Goal: Transaction & Acquisition: Purchase product/service

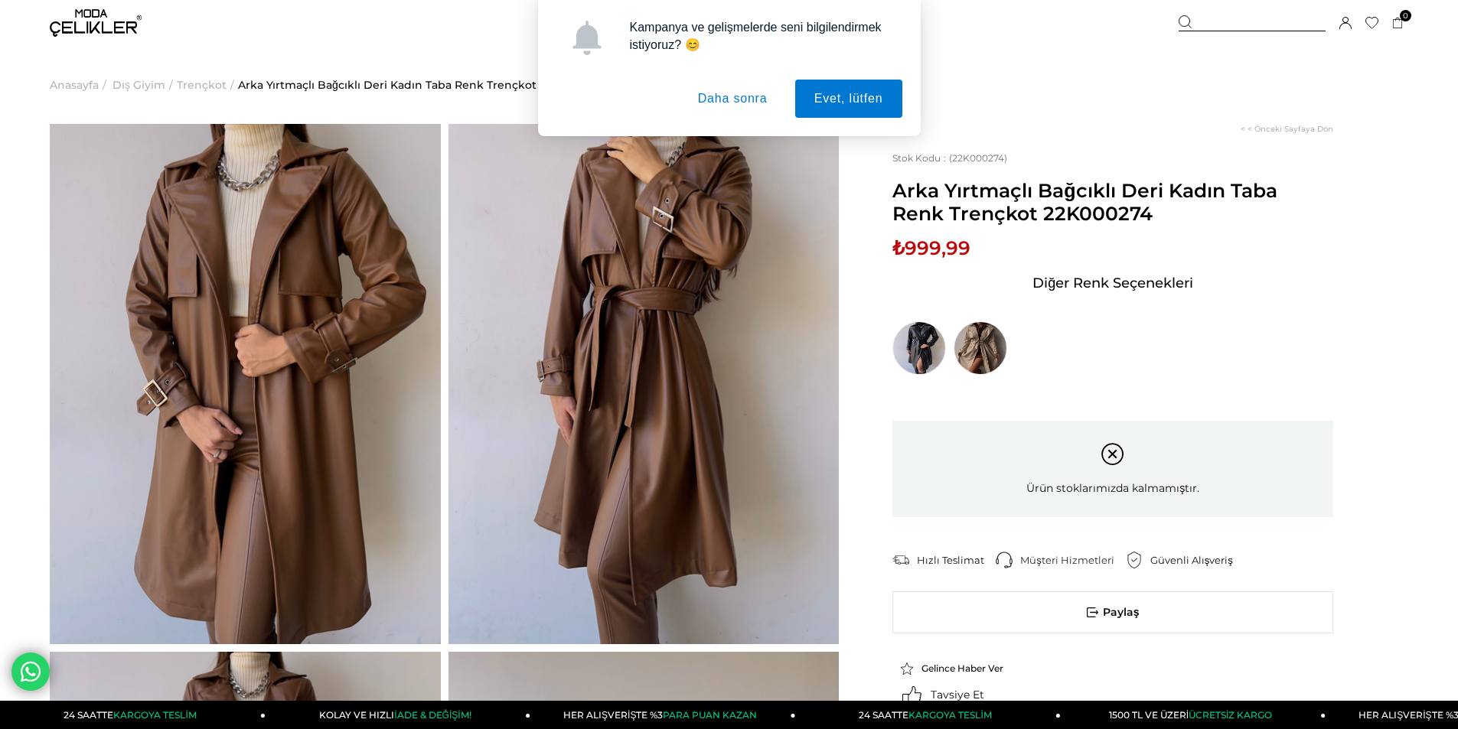
click at [727, 98] on button "Daha sonra" at bounding box center [733, 99] width 108 height 38
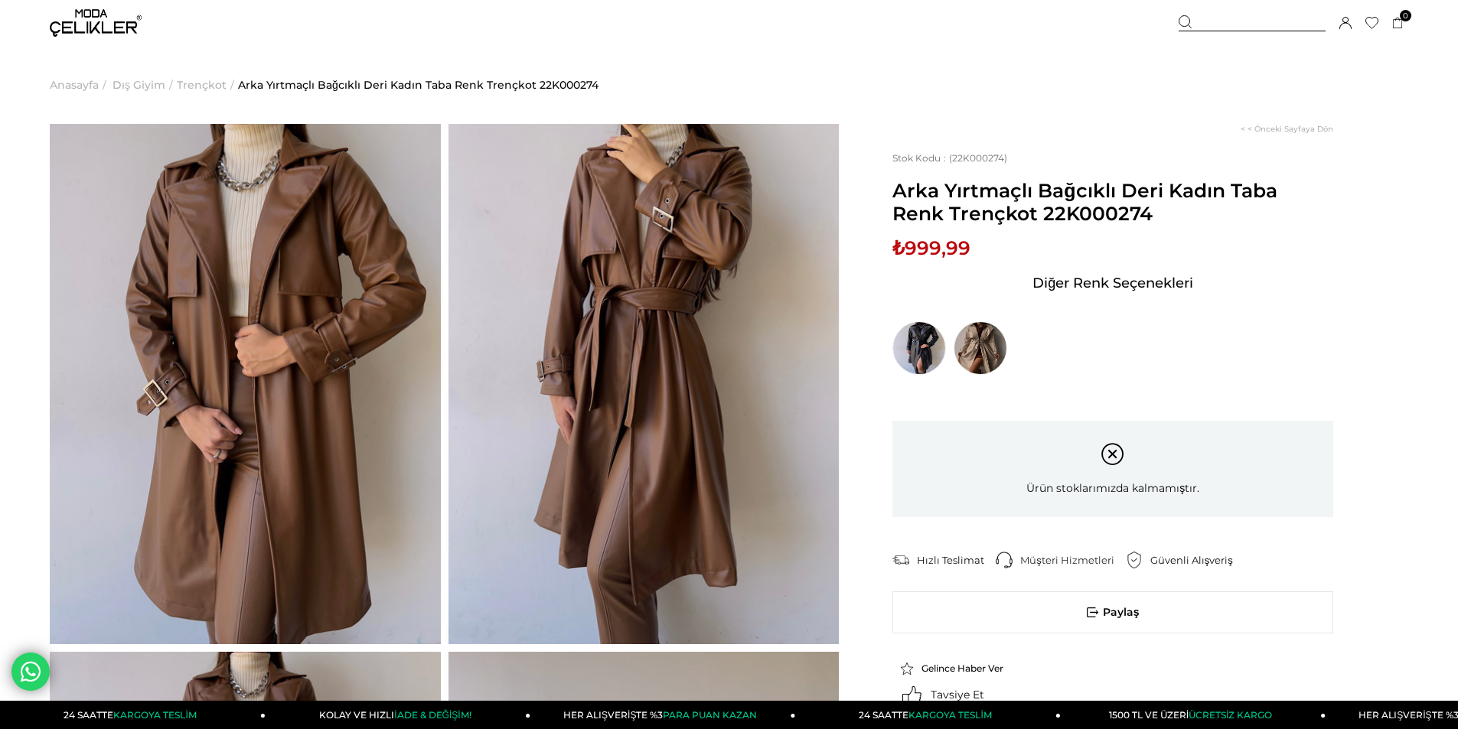
click at [124, 84] on span "Dış Giyim" at bounding box center [138, 85] width 53 height 78
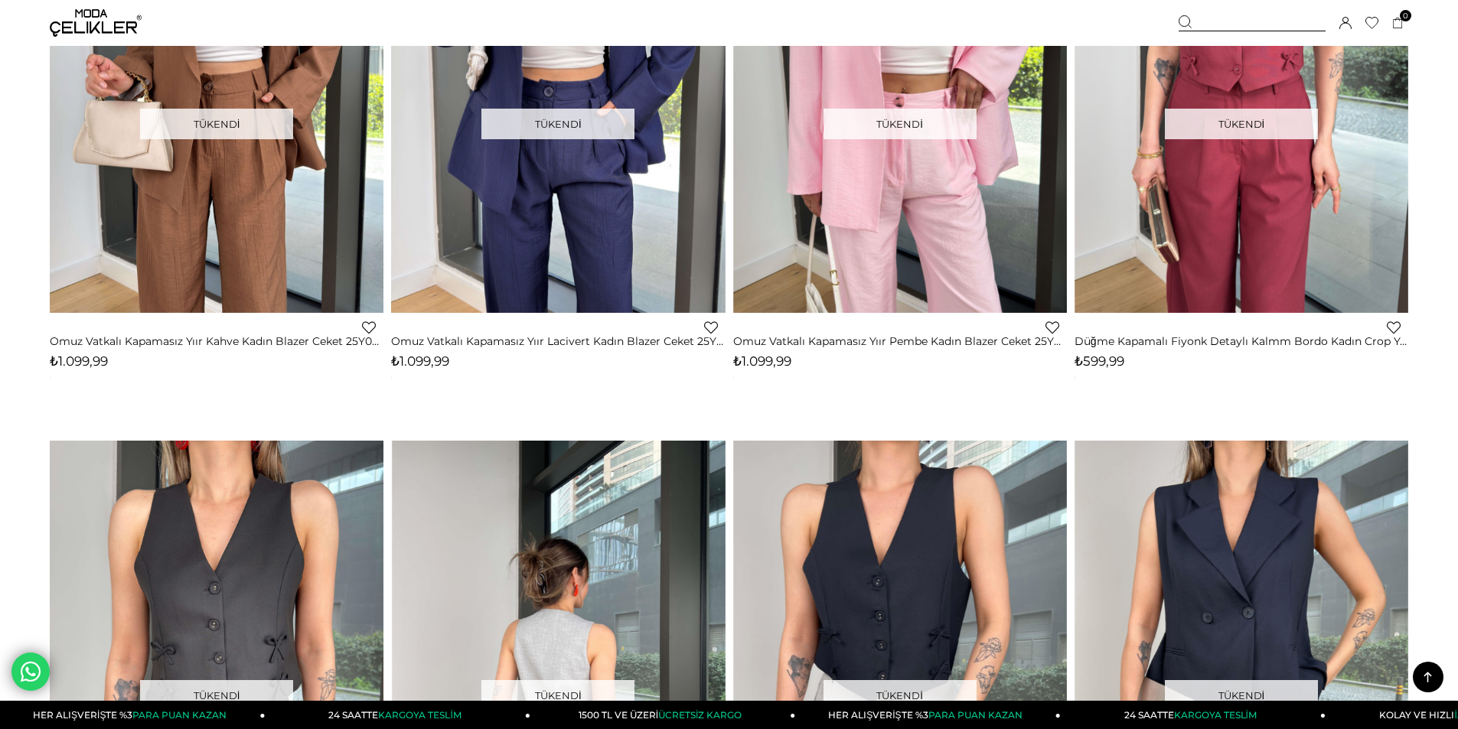
scroll to position [4592, 0]
